Goal: Information Seeking & Learning: Learn about a topic

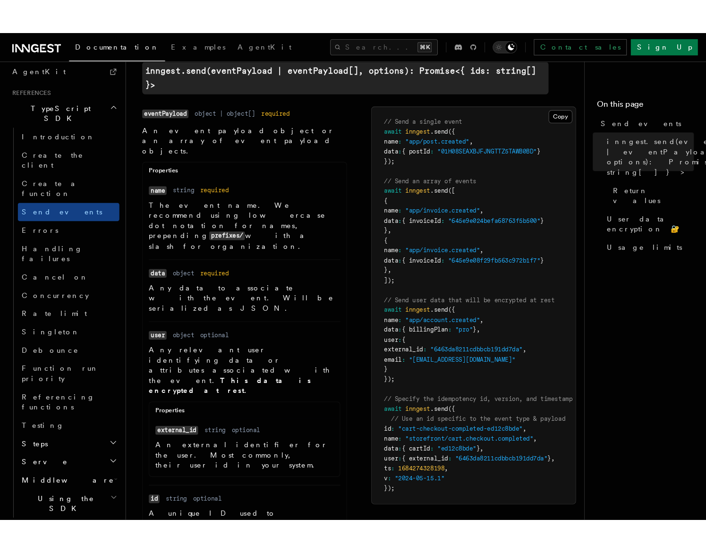
scroll to position [308, 0]
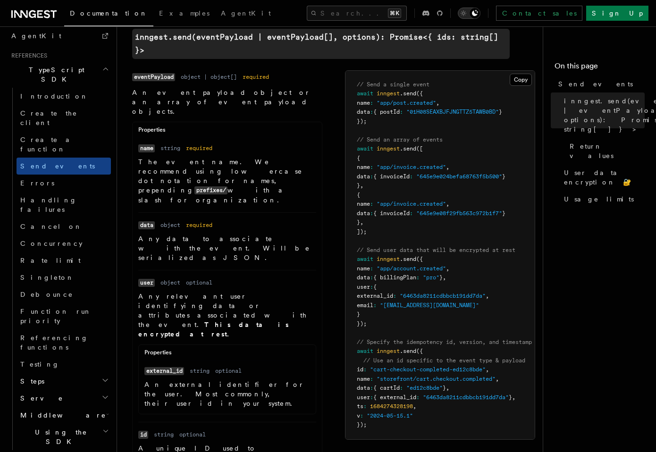
click at [468, 13] on icon "Toggle dark mode" at bounding box center [463, 12] width 9 height 9
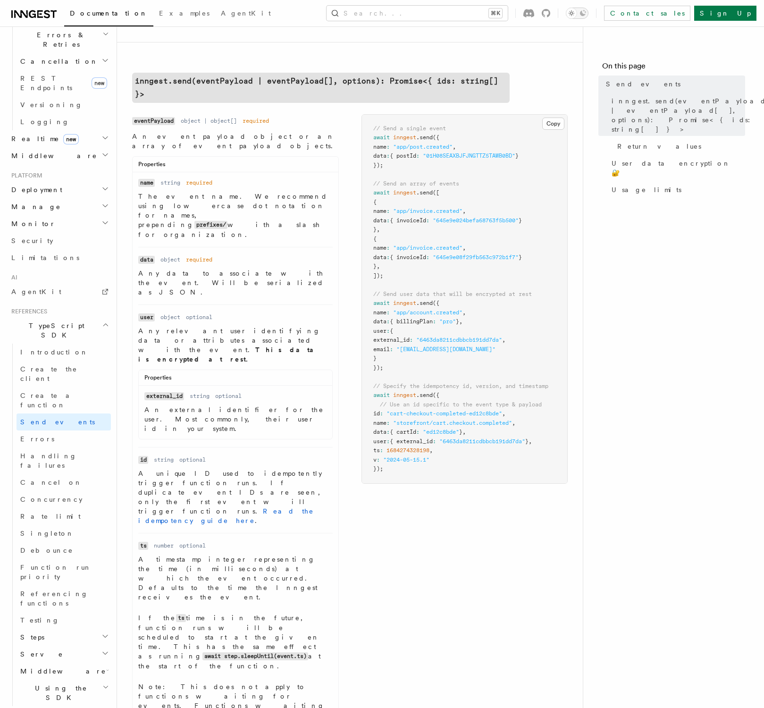
scroll to position [264, 0]
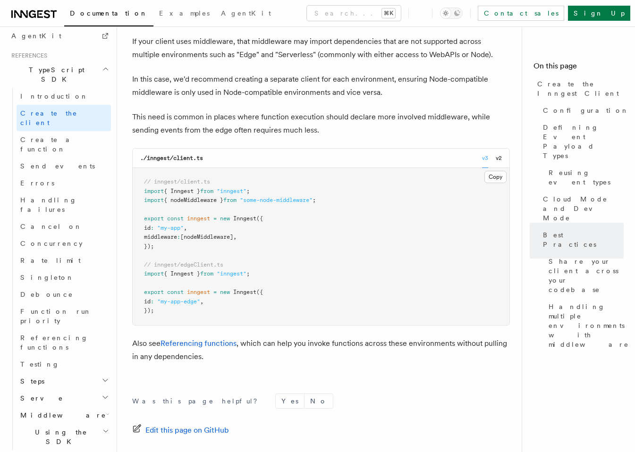
scroll to position [2124, 0]
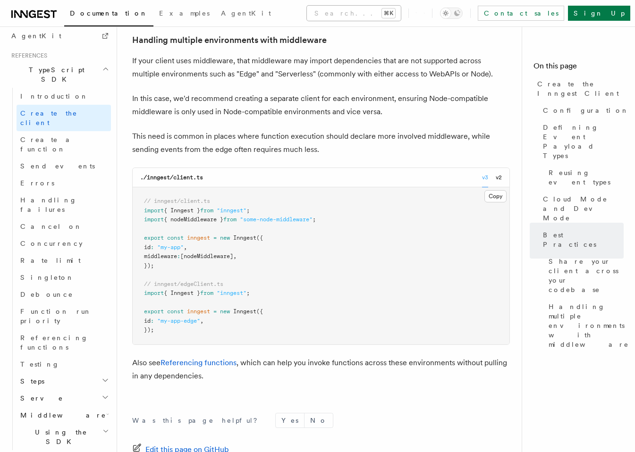
click at [338, 9] on button "Search... ⌘K" at bounding box center [354, 13] width 94 height 15
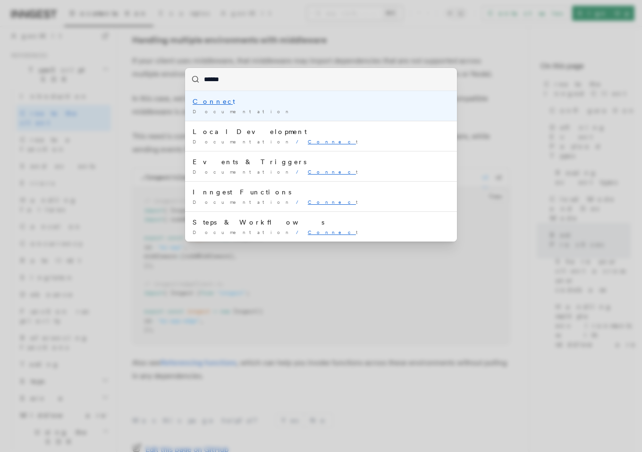
type input "*******"
click at [205, 101] on mark "Connect" at bounding box center [214, 102] width 42 height 8
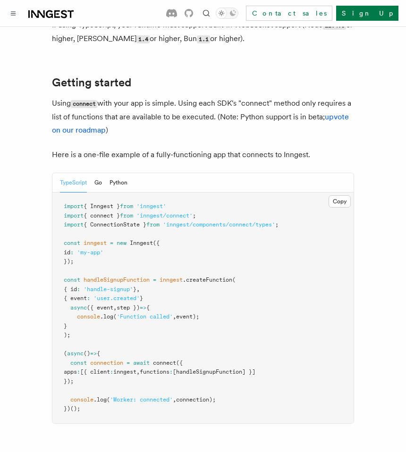
scroll to position [638, 0]
